Goal: Information Seeking & Learning: Learn about a topic

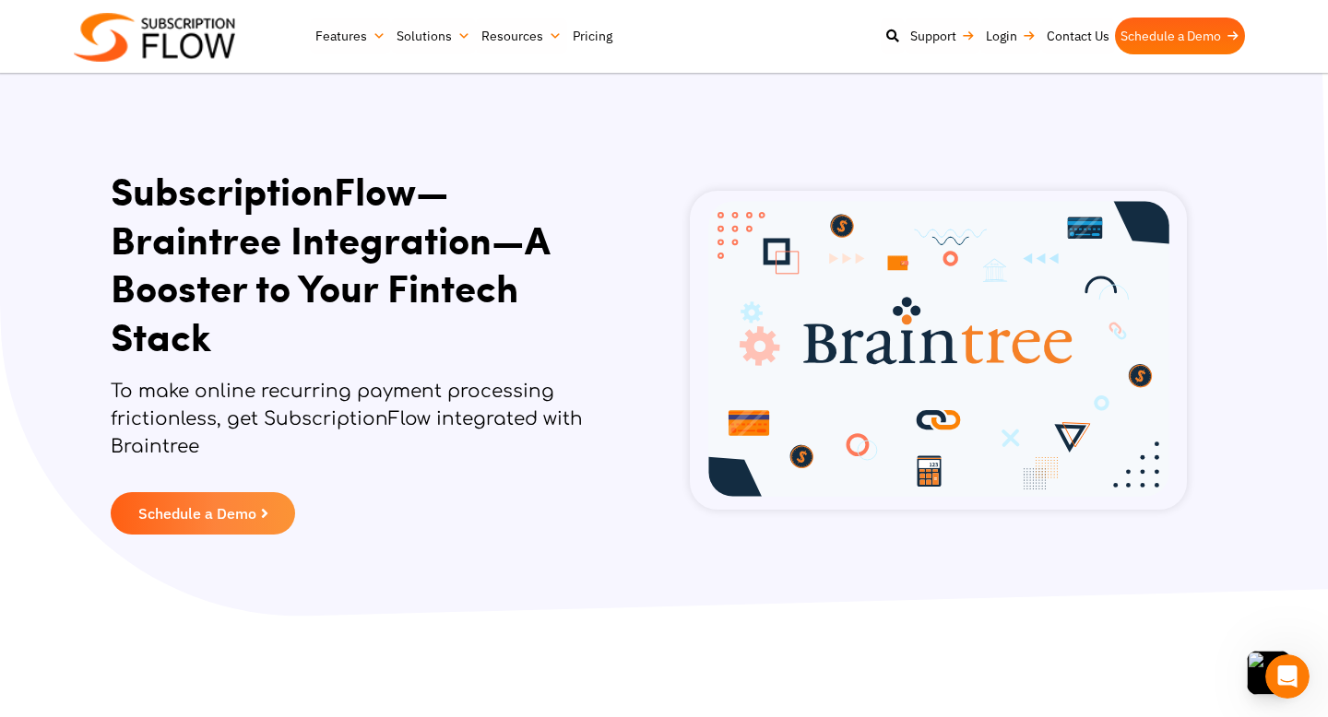
click at [594, 39] on link "Pricing" at bounding box center [592, 36] width 51 height 37
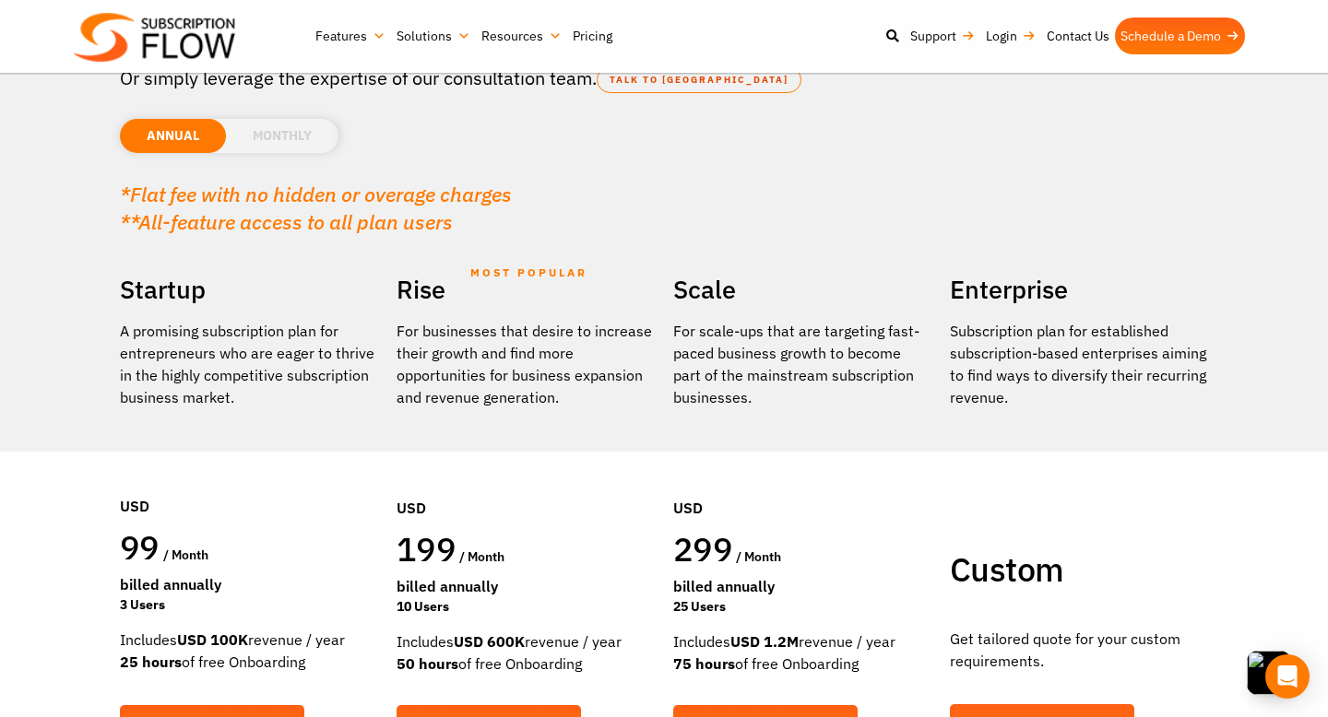
scroll to position [170, 0]
click at [298, 143] on li "MONTHLY" at bounding box center [282, 137] width 112 height 34
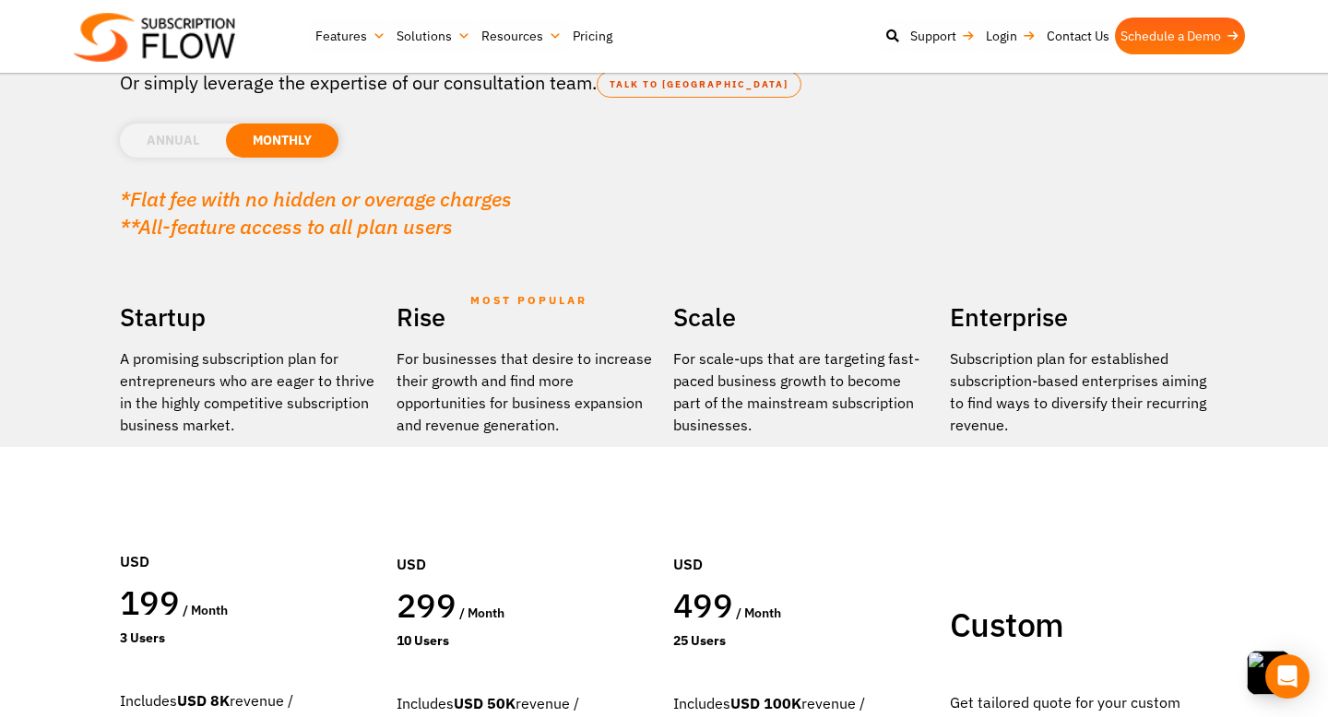
scroll to position [140, 0]
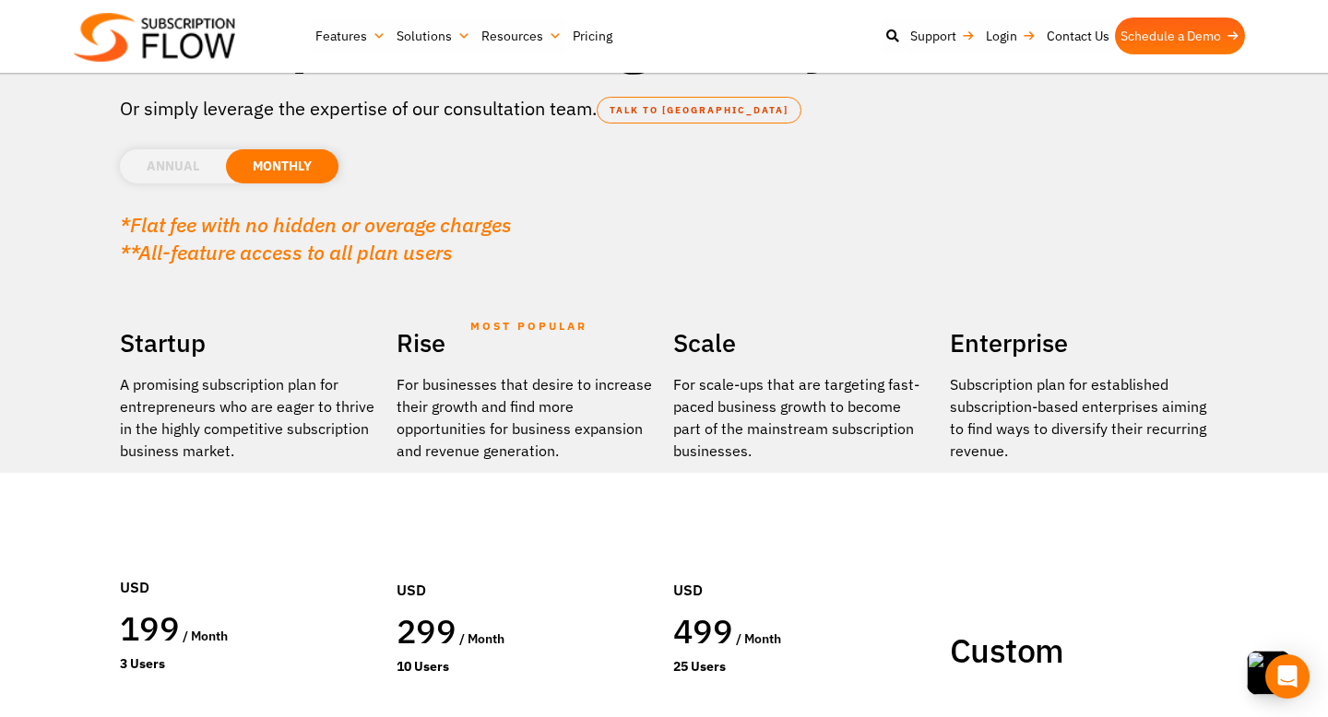
click at [181, 158] on li "ANNUAL" at bounding box center [173, 166] width 106 height 34
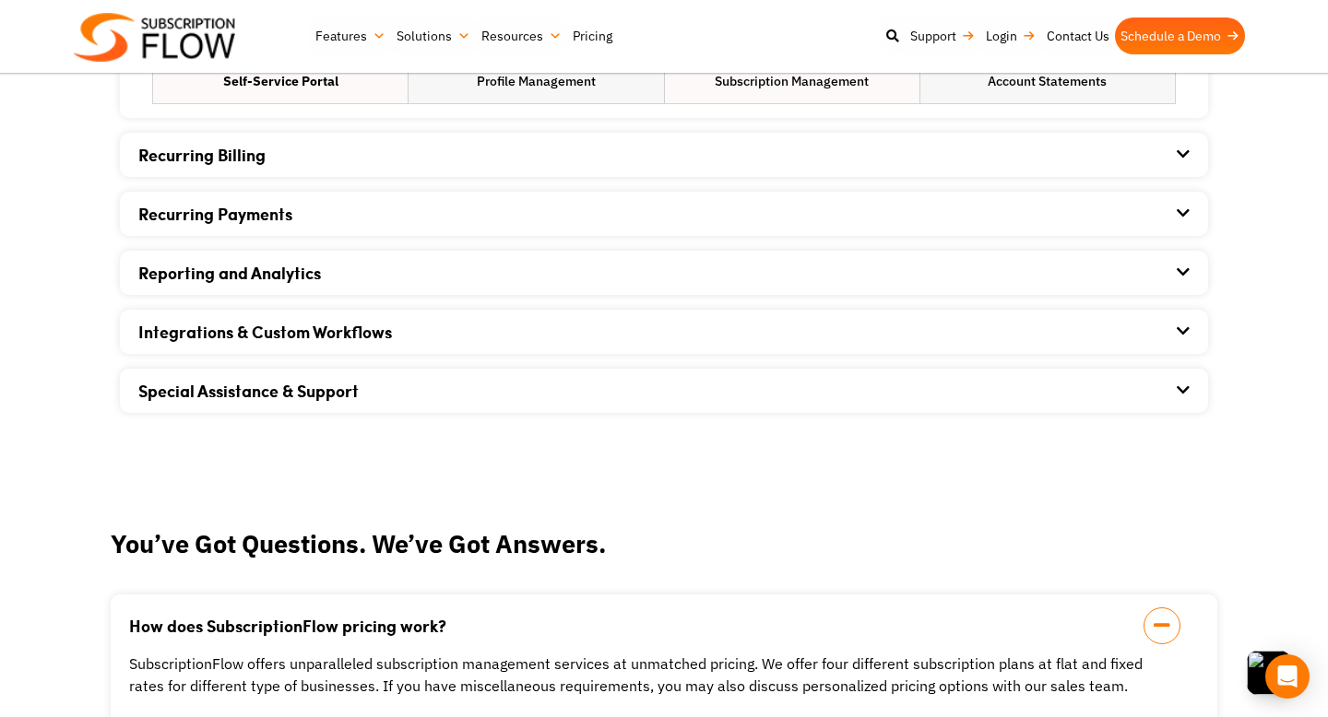
scroll to position [1436, 0]
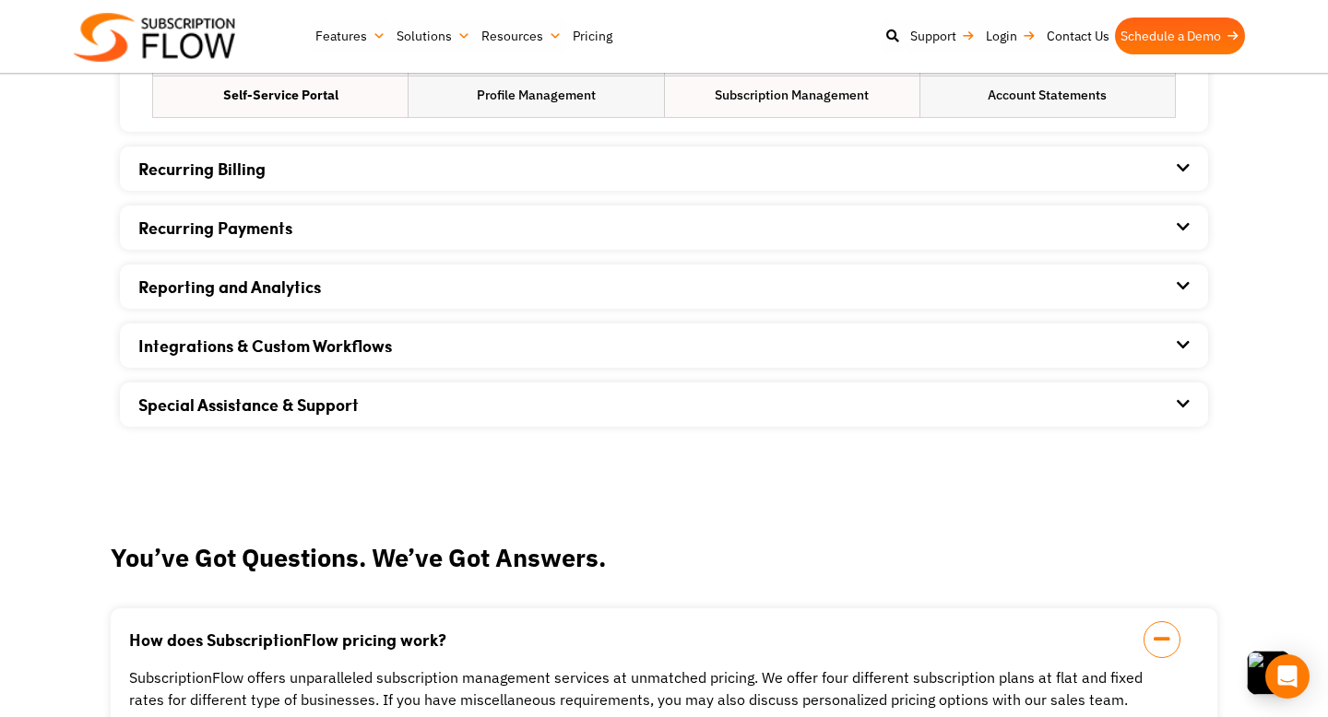
click at [353, 166] on div "Recurring Billing" at bounding box center [663, 169] width 1051 height 44
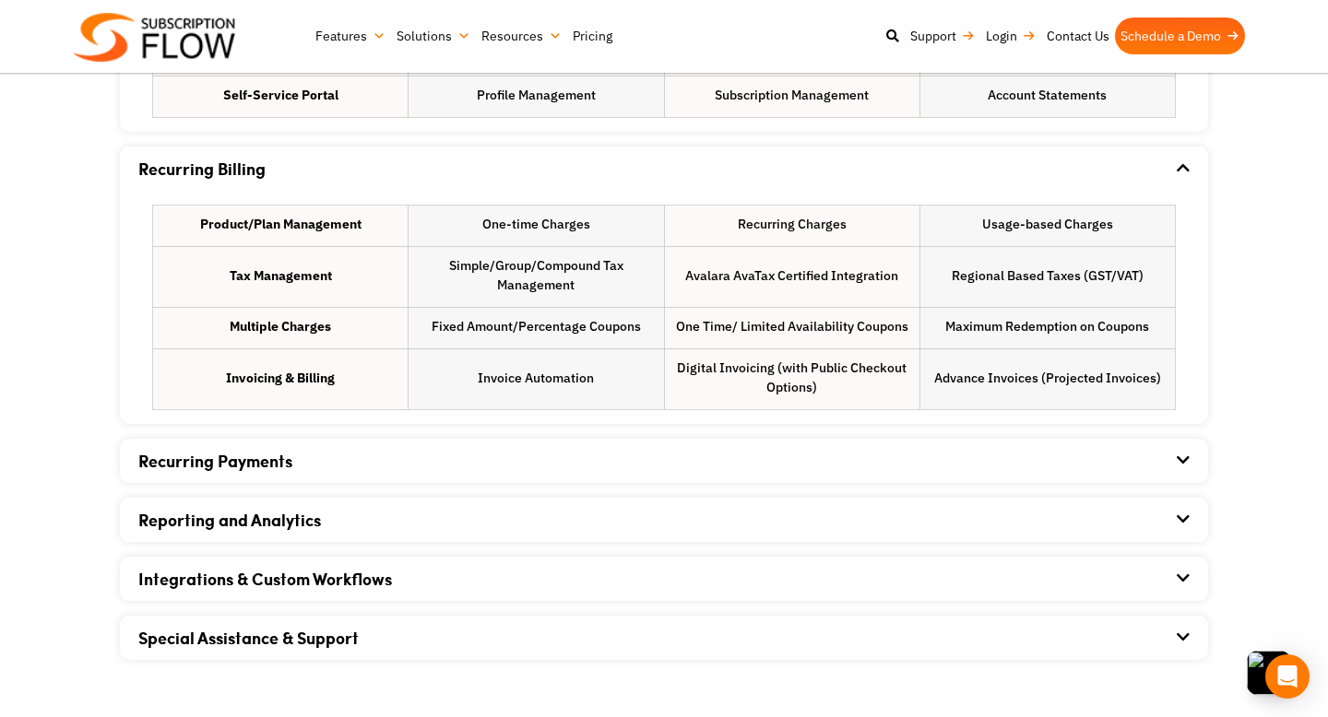
click at [367, 455] on div "Recurring Payments" at bounding box center [663, 461] width 1051 height 44
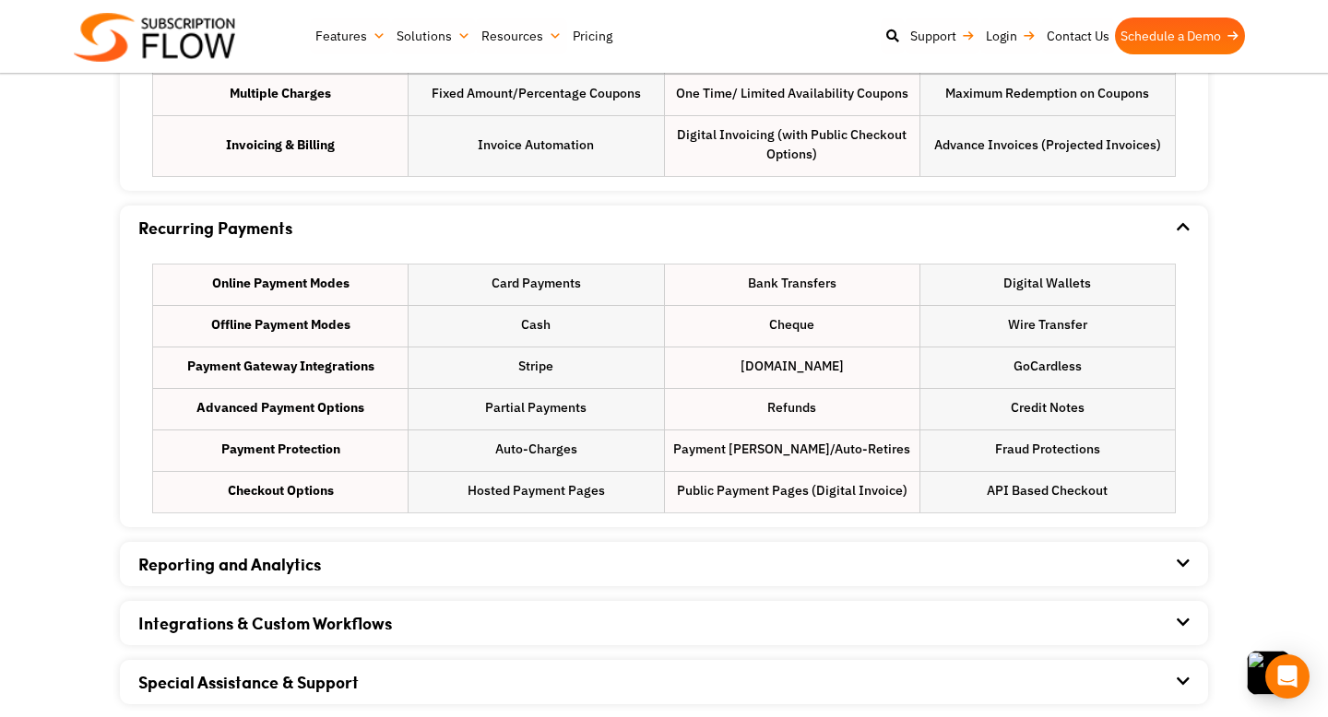
scroll to position [1681, 0]
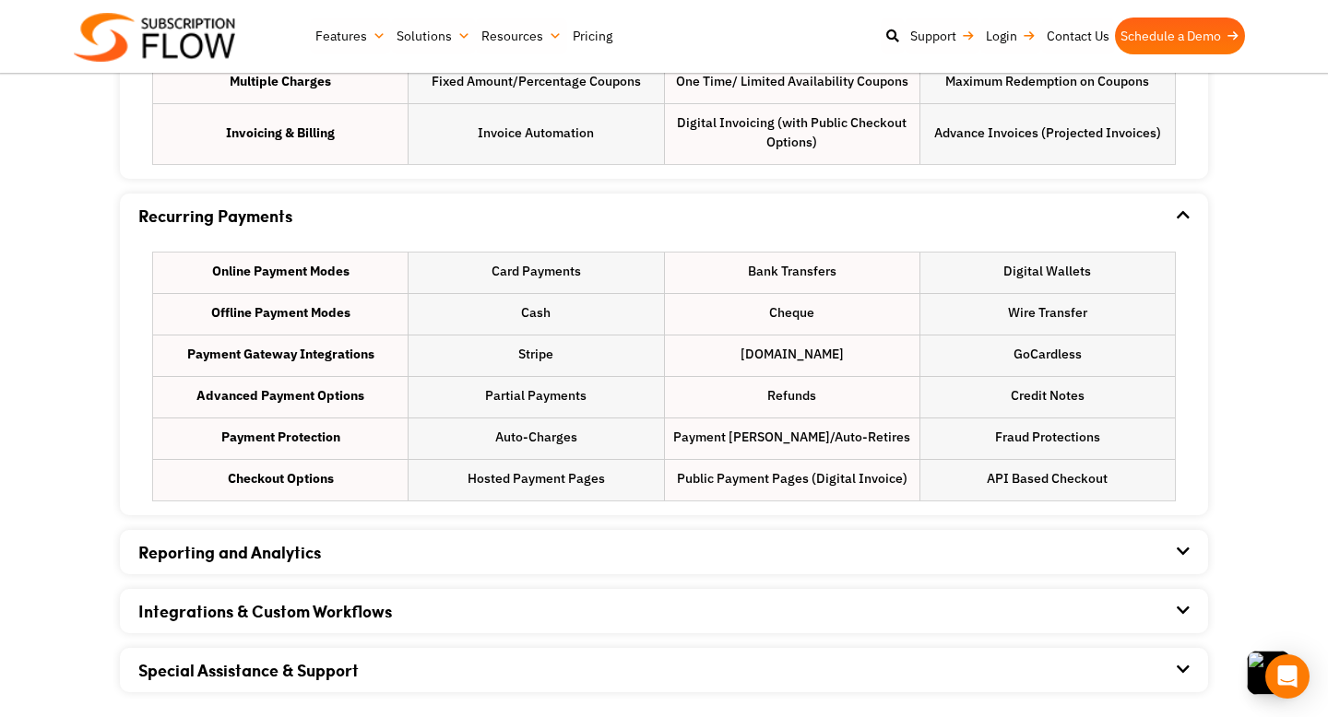
click at [314, 555] on link "Reporting and Analytics" at bounding box center [229, 552] width 183 height 24
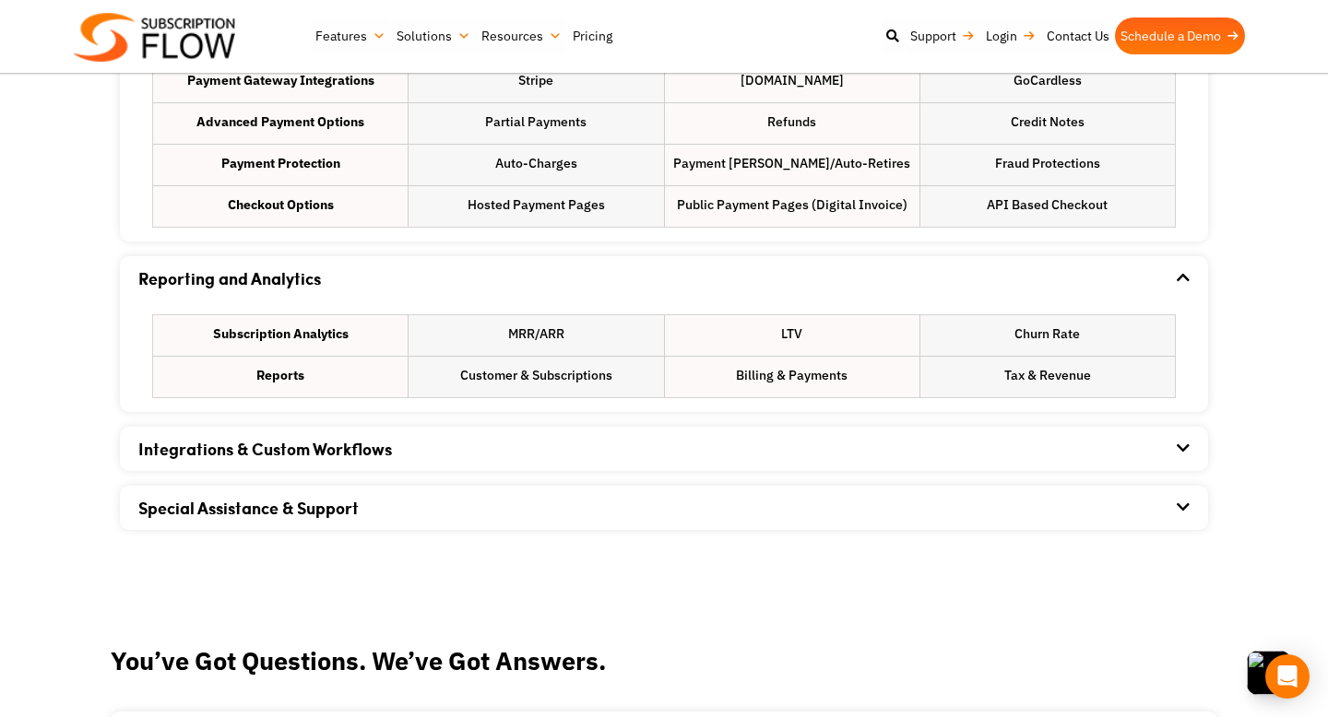
scroll to position [1966, 0]
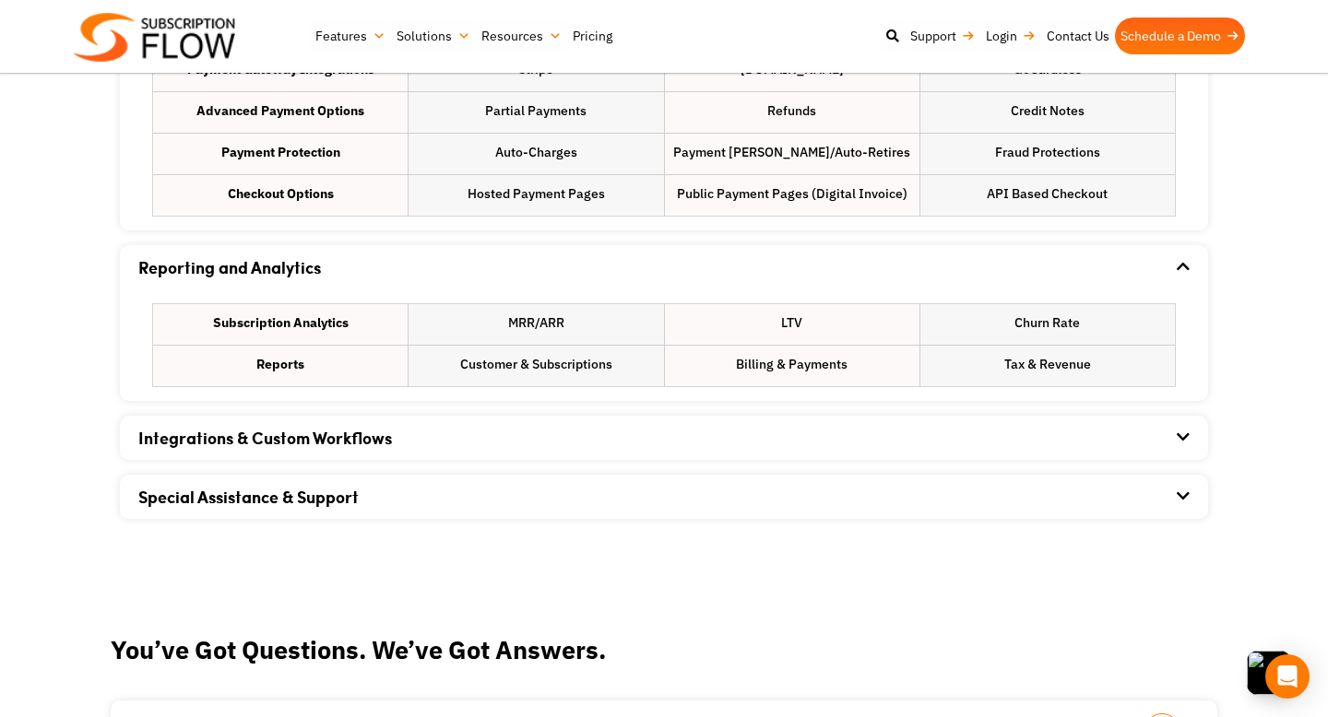
click at [306, 447] on link "Integrations & Custom Workflows" at bounding box center [265, 438] width 254 height 24
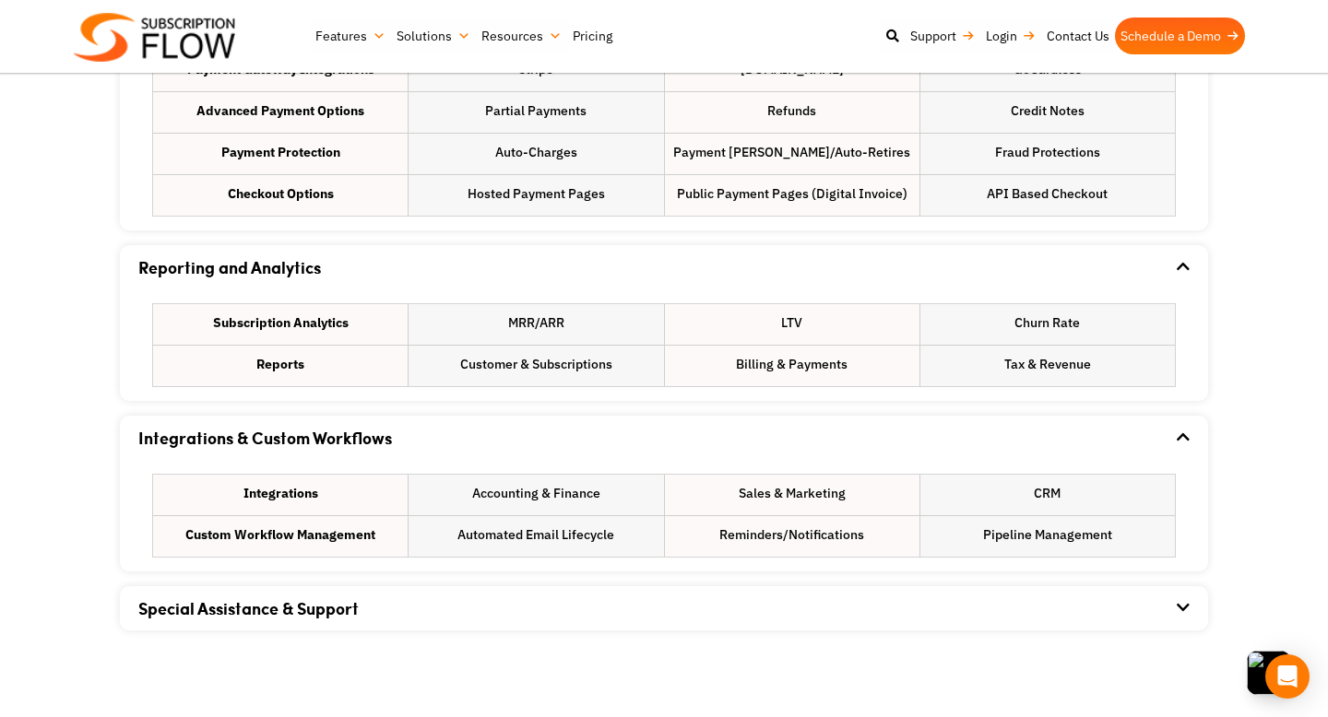
click at [301, 600] on link "Special Assistance & Support" at bounding box center [248, 609] width 220 height 24
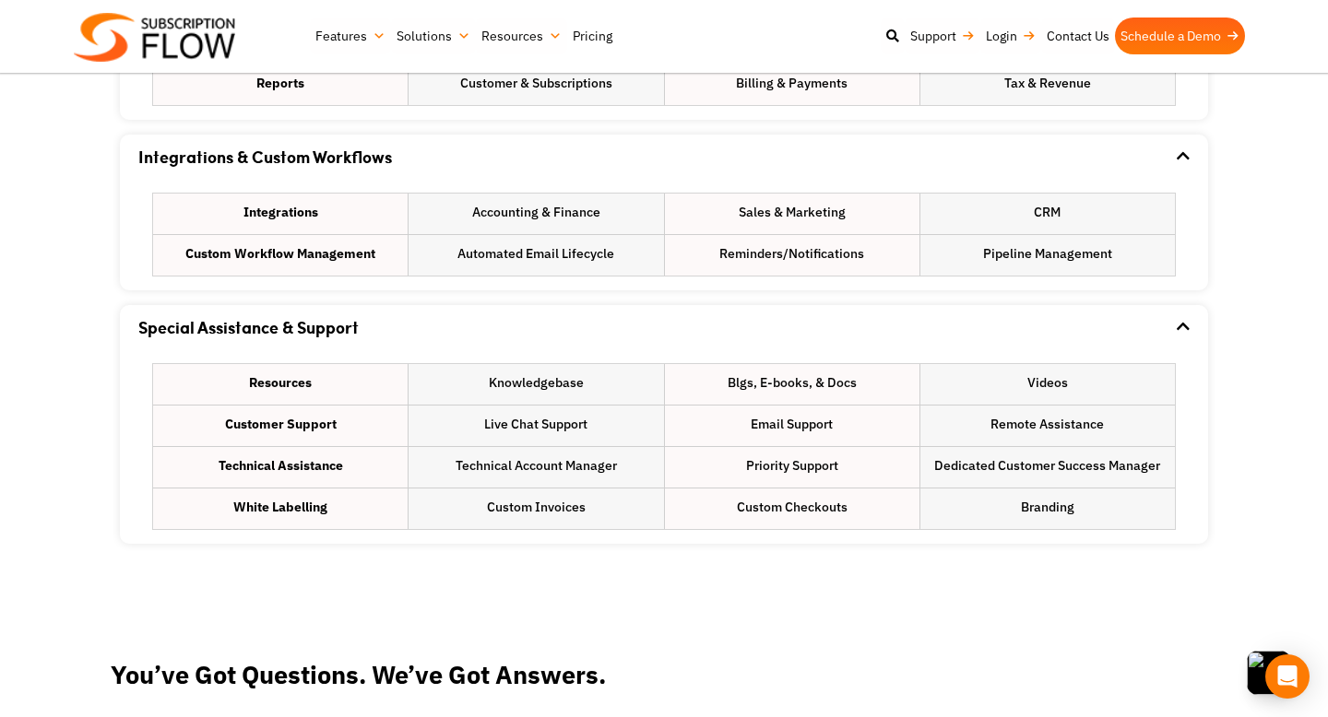
scroll to position [2249, 0]
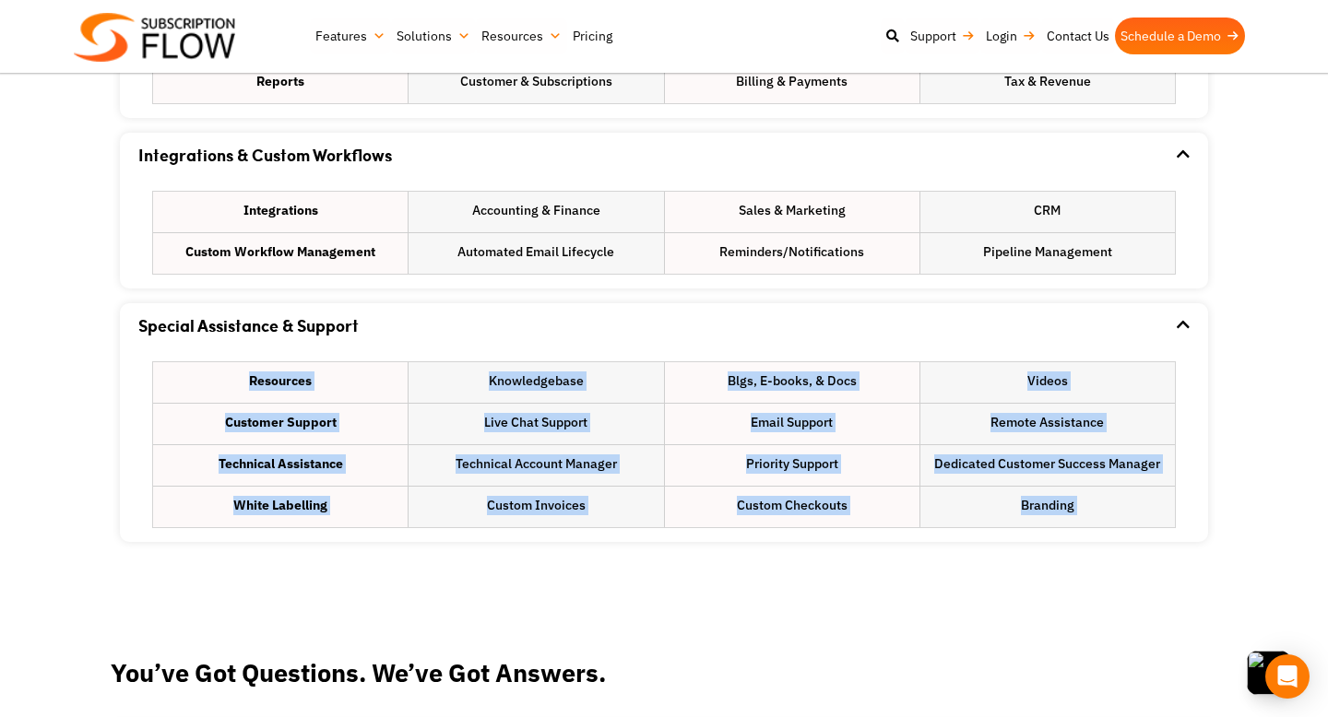
drag, startPoint x: 167, startPoint y: 373, endPoint x: 624, endPoint y: 621, distance: 519.8
drag, startPoint x: 1048, startPoint y: 577, endPoint x: 96, endPoint y: 317, distance: 987.3
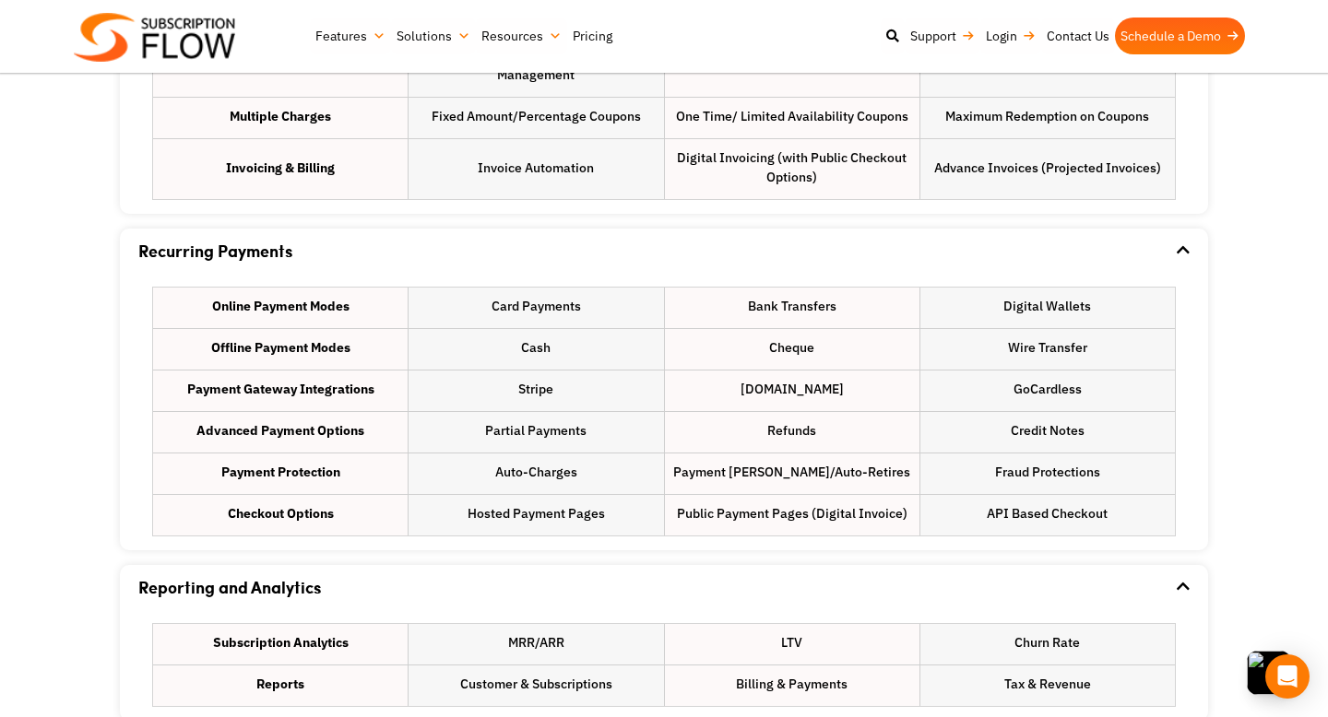
scroll to position [1649, 0]
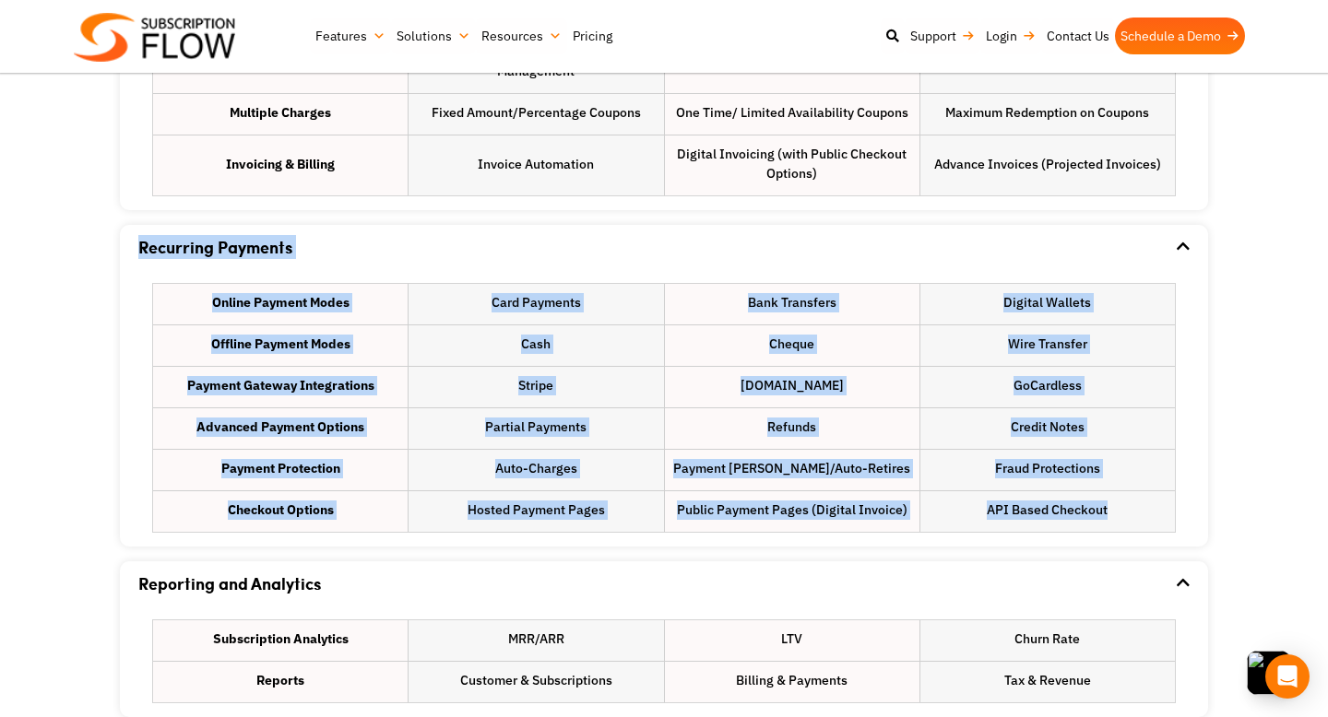
drag, startPoint x: 64, startPoint y: 228, endPoint x: 1145, endPoint y: 520, distance: 1120.3
click at [1145, 520] on section "Growth and Retention Managment Growth Account Activation Engagement Automation …" at bounding box center [664, 327] width 1328 height 1675
click at [1205, 497] on div "Recurring Payments Online Payment Modes Card Payments Bank Transfers Digital Wa…" at bounding box center [664, 386] width 1088 height 322
drag, startPoint x: 1205, startPoint y: 513, endPoint x: 214, endPoint y: 302, distance: 1013.2
click at [213, 300] on div "Recurring Payments Online Payment Modes Card Payments Bank Transfers Digital Wa…" at bounding box center [664, 386] width 1088 height 322
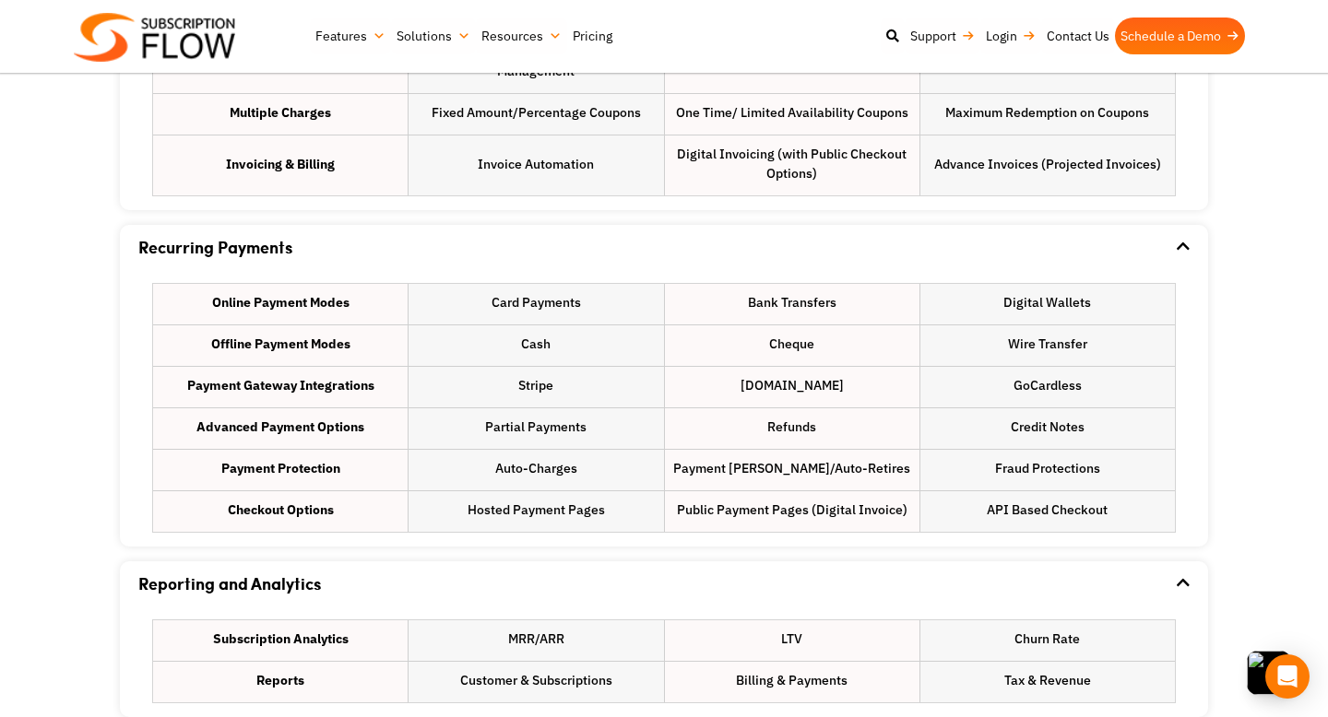
click at [154, 290] on li "Online Payment Modes" at bounding box center [280, 304] width 254 height 41
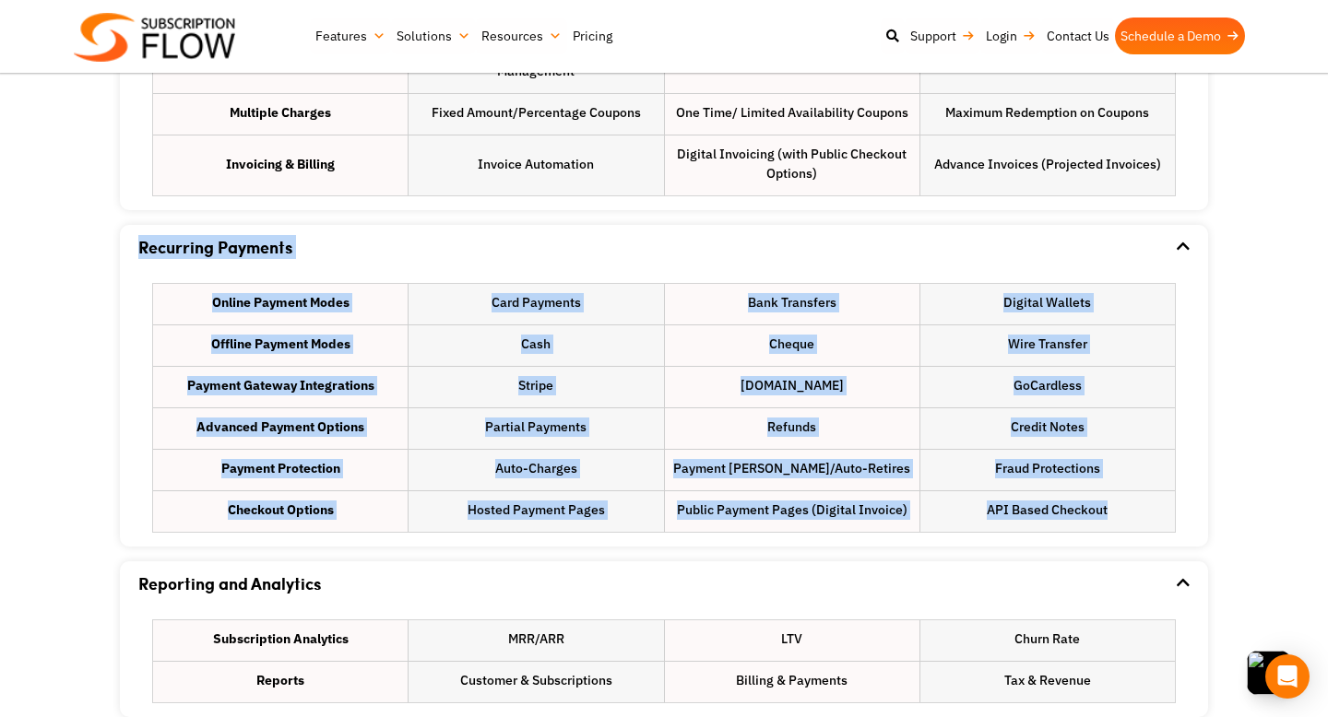
drag, startPoint x: 136, startPoint y: 242, endPoint x: 1012, endPoint y: 526, distance: 921.4
click at [1012, 526] on div "Recurring Payments Online Payment Modes Card Payments Bank Transfers Digital Wa…" at bounding box center [664, 386] width 1088 height 322
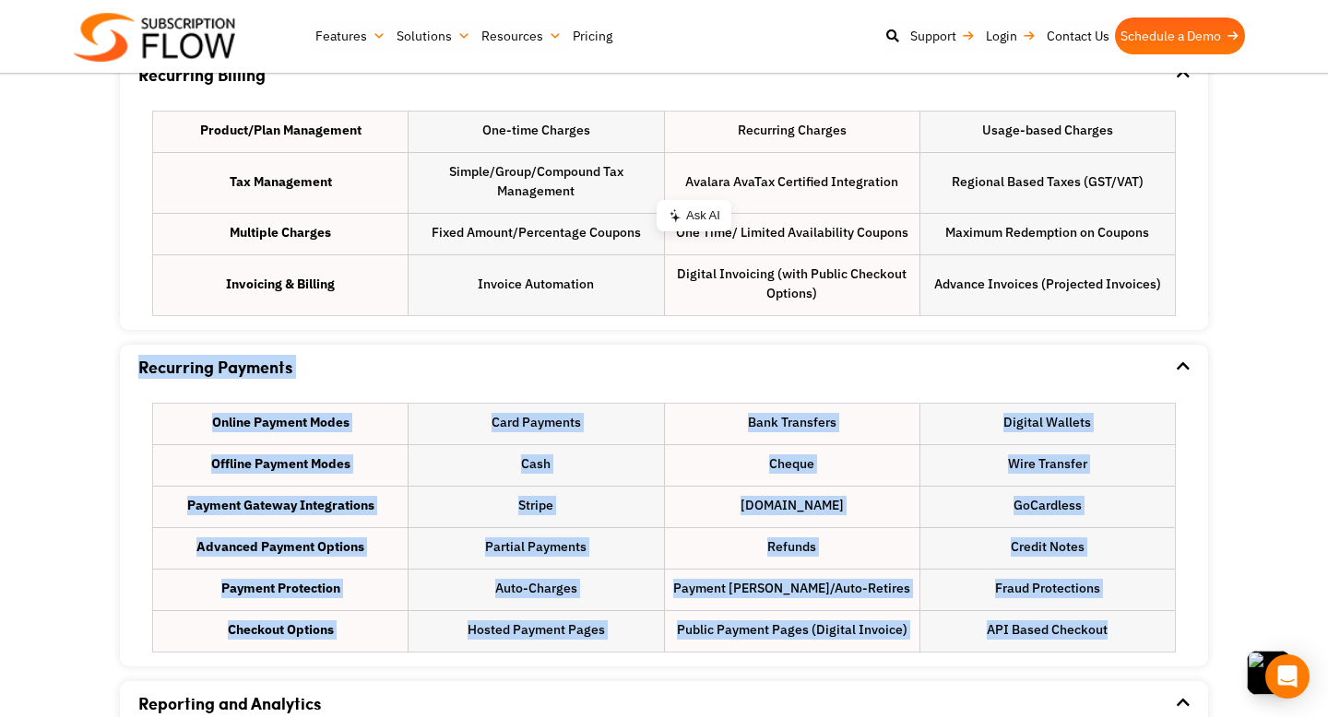
scroll to position [1558, 0]
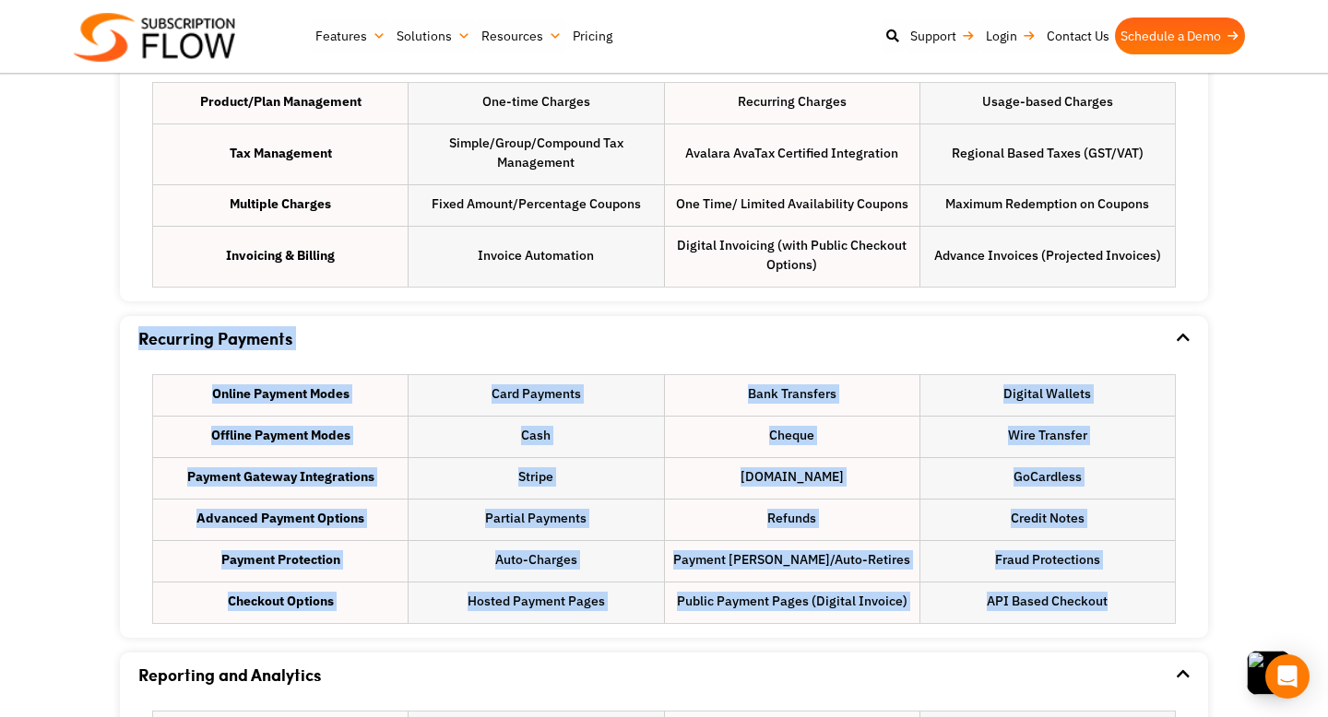
click at [633, 427] on li "Cash" at bounding box center [535, 437] width 254 height 41
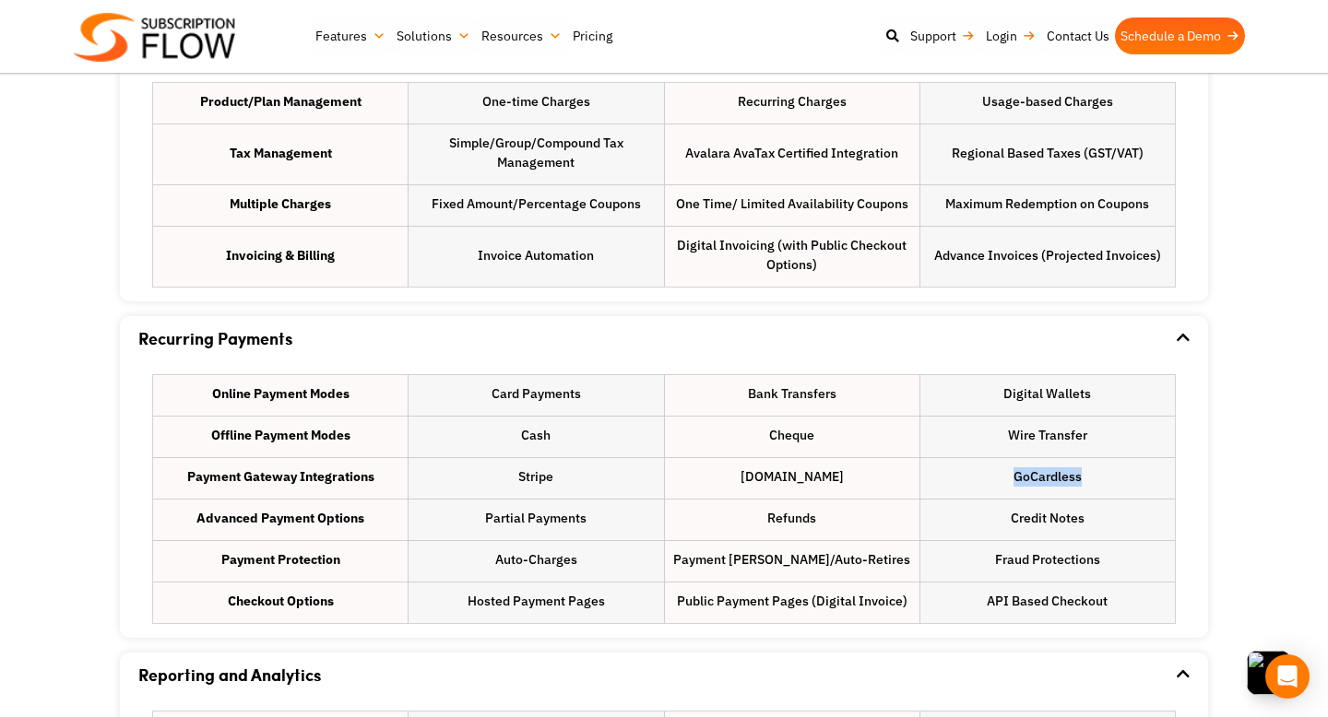
drag, startPoint x: 1091, startPoint y: 483, endPoint x: 1011, endPoint y: 478, distance: 79.5
click at [1011, 478] on li "GoCardless" at bounding box center [1047, 478] width 254 height 41
